Goal: Task Accomplishment & Management: Complete application form

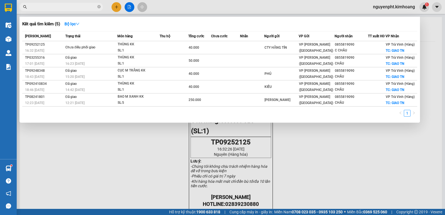
click at [227, 120] on div "1" at bounding box center [219, 115] width 395 height 10
drag, startPoint x: 228, startPoint y: 125, endPoint x: 226, endPoint y: 121, distance: 4.1
click at [0, 7] on div "Kết quả tìm kiếm ( 5 ) Bộ lọc Mã ĐH Trạng thái Món hàng Thu hộ Tổng cước Chưa c…" at bounding box center [0, 7] width 0 height 0
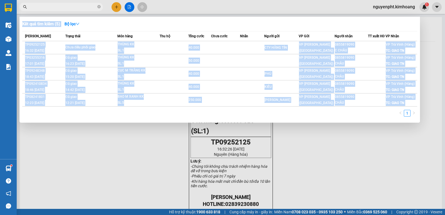
click at [225, 122] on div "Kết quả tìm kiếm ( 5 ) Bộ lọc Mã ĐH Trạng thái Món hàng Thu hộ Tổng cước Chưa c…" at bounding box center [219, 70] width 400 height 106
click at [224, 122] on div "Kết quả tìm kiếm ( 5 ) Bộ lọc Mã ĐH Trạng thái Món hàng Thu hộ Tổng cước Chưa c…" at bounding box center [219, 70] width 400 height 106
click at [229, 108] on div "Mã ĐH Trạng thái Món hàng Thu hộ Tổng cước Chưa cước Nhãn Người gửi VP Gửi Ngườ…" at bounding box center [219, 75] width 395 height 89
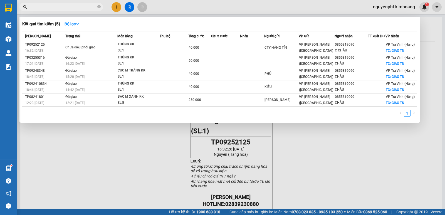
click at [116, 9] on div at bounding box center [222, 107] width 445 height 215
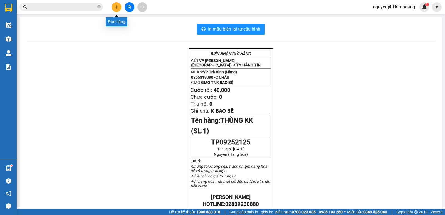
click at [118, 9] on button at bounding box center [117, 7] width 10 height 10
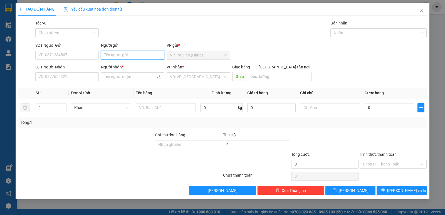
click at [116, 52] on input "Người gửi" at bounding box center [132, 55] width 63 height 9
type input "xuyên"
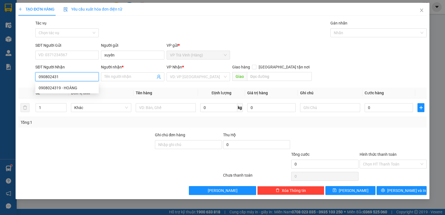
type input "0908024319"
click at [75, 88] on div "0908024319 - HOÀNG" at bounding box center [67, 88] width 57 height 6
type input "HOÀNG"
type input "20.000"
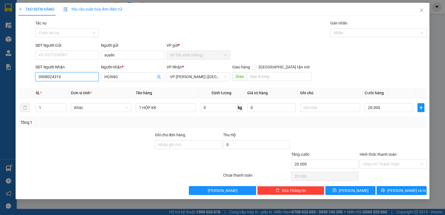
type input "0908024319"
click at [390, 164] on input "Hình thức thanh toán" at bounding box center [391, 164] width 56 height 8
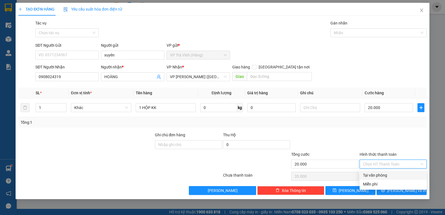
click at [384, 175] on div "Tại văn phòng" at bounding box center [393, 175] width 60 height 6
type input "0"
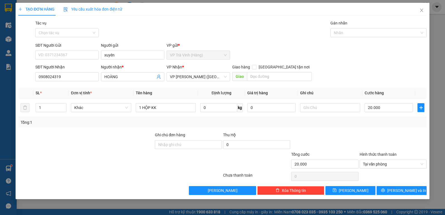
click at [378, 135] on div at bounding box center [393, 141] width 68 height 19
click at [405, 191] on span "[PERSON_NAME] và In" at bounding box center [406, 190] width 39 height 6
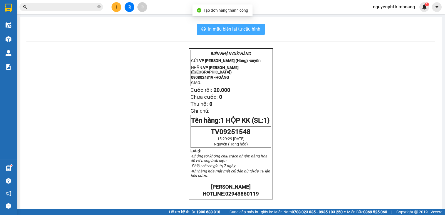
click at [234, 28] on span "In mẫu biên lai tự cấu hình" at bounding box center [234, 29] width 52 height 7
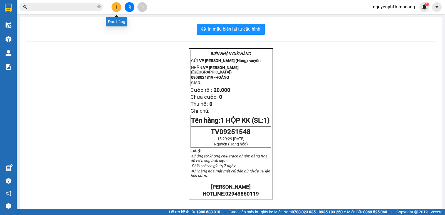
click at [116, 9] on button at bounding box center [117, 7] width 10 height 10
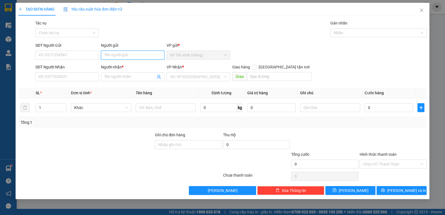
click at [111, 55] on input "Người gửi" at bounding box center [132, 55] width 63 height 9
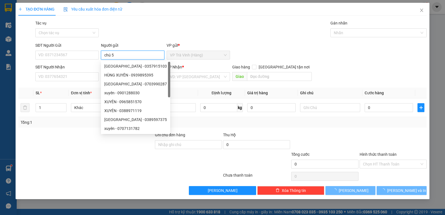
type input "chú 5"
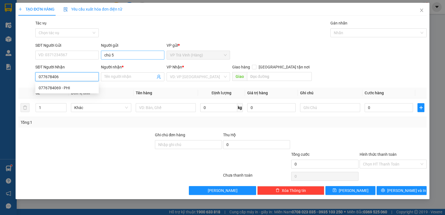
type input "0776784069"
click at [57, 88] on div "0776784069 - PHI" at bounding box center [67, 88] width 57 height 6
type input "PHI"
type input "20.000"
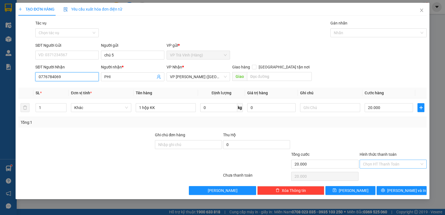
type input "0776784069"
click at [387, 162] on input "Hình thức thanh toán" at bounding box center [391, 164] width 56 height 8
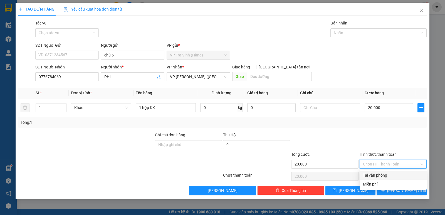
click at [382, 175] on div "Tại văn phòng" at bounding box center [393, 175] width 60 height 6
type input "0"
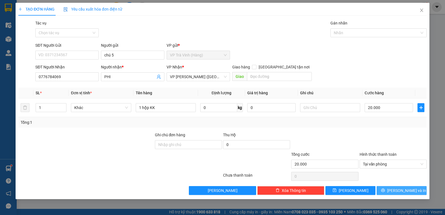
click at [384, 188] on button "[PERSON_NAME] và In" at bounding box center [402, 190] width 50 height 9
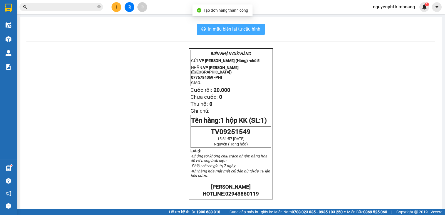
click at [235, 29] on span "In mẫu biên lai tự cấu hình" at bounding box center [234, 29] width 52 height 7
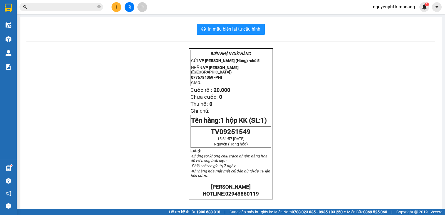
click at [64, 16] on main "In mẫu biên lai tự cấu hình BIÊN NHẬN GỬI HÀNG GỬI: VP [PERSON_NAME] (Hàng) - c…" at bounding box center [222, 104] width 445 height 209
click at [57, 10] on span at bounding box center [60, 7] width 83 height 8
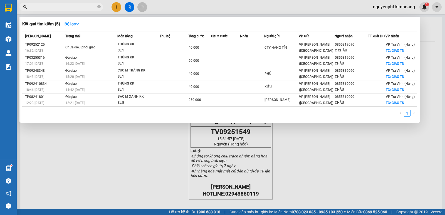
click at [58, 7] on input "text" at bounding box center [64, 7] width 66 height 6
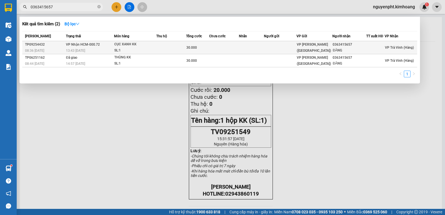
type input "0363415657"
click at [123, 46] on div "CỤC XANH KK" at bounding box center [135, 44] width 42 height 6
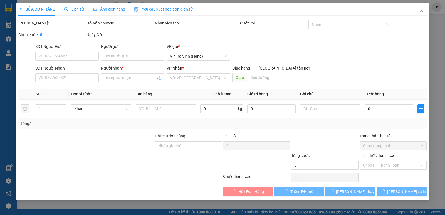
type input "0363415657"
type input "ĐĂNG"
type input "30.000"
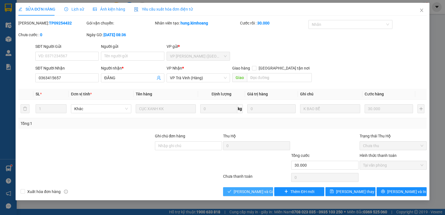
click at [257, 191] on span "[PERSON_NAME] và Giao hàng" at bounding box center [260, 192] width 53 height 6
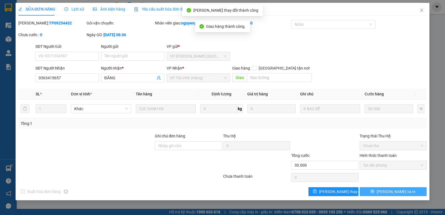
click at [362, 195] on button "[PERSON_NAME] và In" at bounding box center [393, 191] width 67 height 9
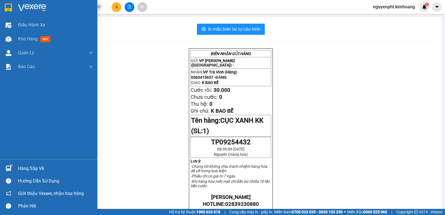
click at [19, 168] on div "Hàng sắp về" at bounding box center [55, 168] width 75 height 8
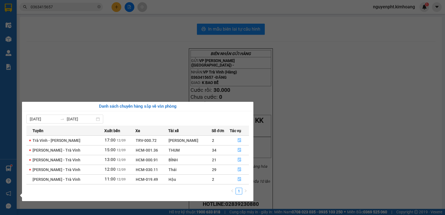
click at [162, 69] on section "Kết quả tìm kiếm ( 2 ) Bộ lọc Mã ĐH Trạng thái Món hàng Thu hộ Tổng cước Chưa c…" at bounding box center [222, 107] width 445 height 215
